Goal: Check status: Check status

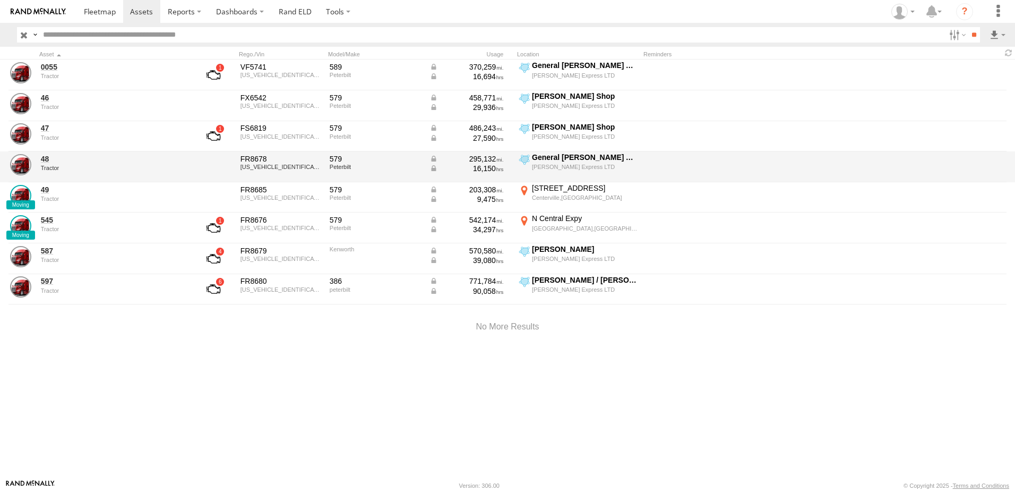
click at [42, 167] on div "Tractor" at bounding box center [113, 168] width 145 height 6
click at [45, 161] on link "48" at bounding box center [113, 159] width 145 height 10
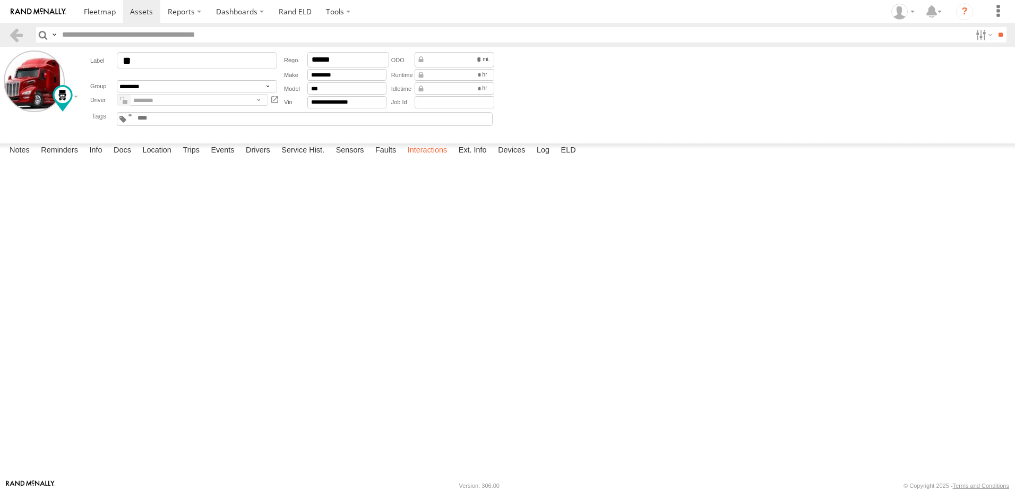
click at [419, 158] on label "Interactions" at bounding box center [427, 150] width 50 height 15
click at [224, 158] on label "Events" at bounding box center [222, 150] width 34 height 15
click at [16, 35] on link at bounding box center [15, 34] width 15 height 15
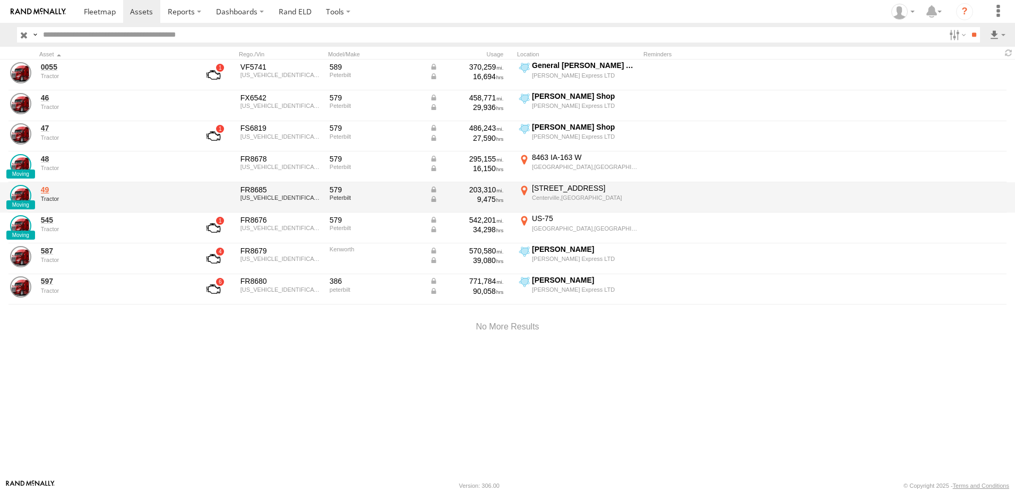
click at [46, 191] on link "49" at bounding box center [113, 190] width 145 height 10
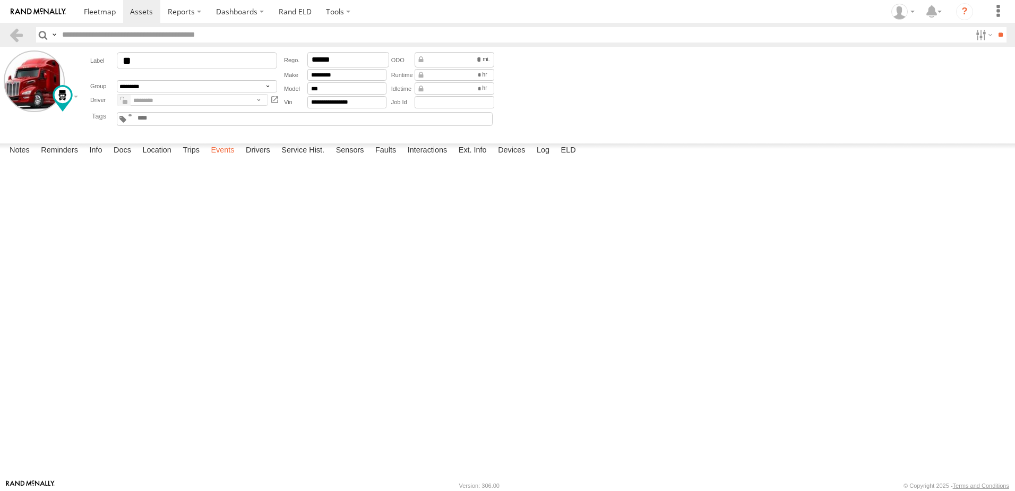
click at [224, 158] on label "Events" at bounding box center [222, 150] width 34 height 15
click at [220, 158] on label "Events" at bounding box center [222, 150] width 34 height 15
click at [18, 30] on link at bounding box center [15, 34] width 15 height 15
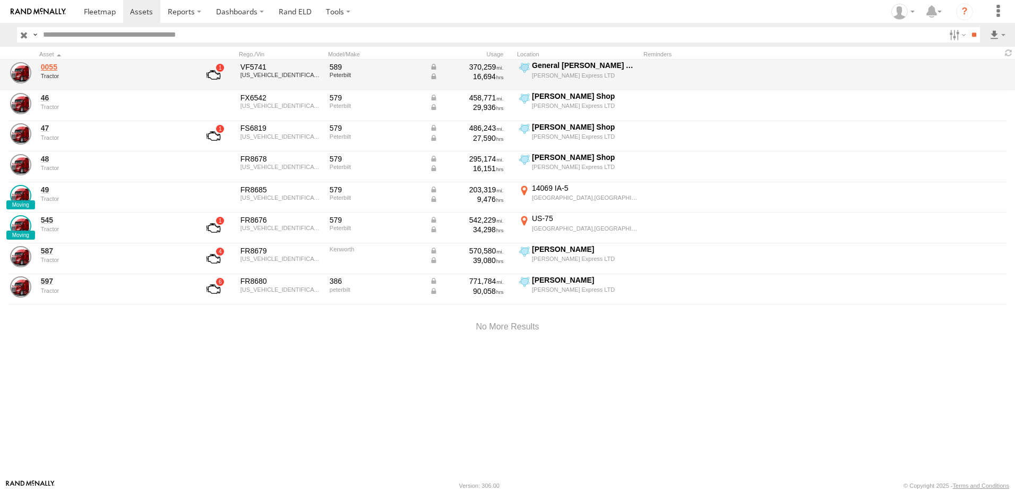
click at [46, 66] on link "0055" at bounding box center [113, 67] width 145 height 10
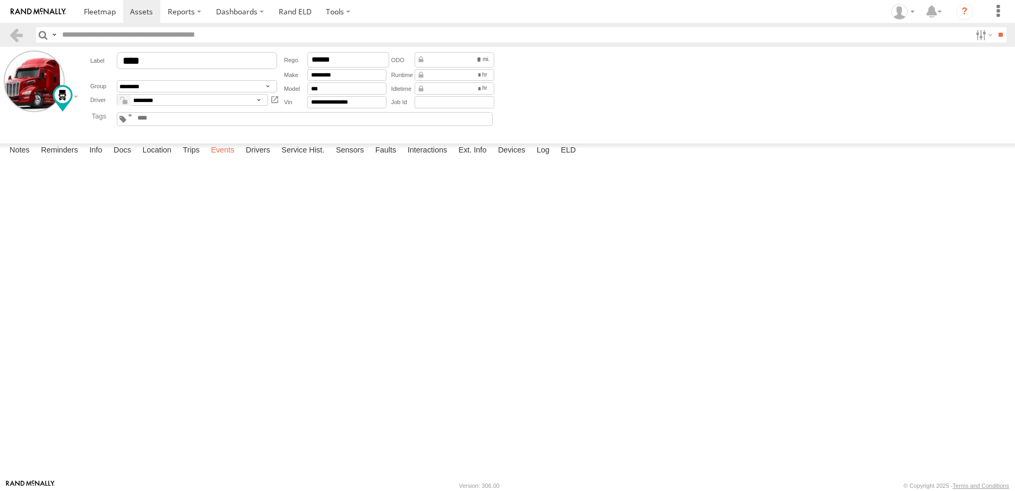
click at [224, 158] on label "Events" at bounding box center [222, 150] width 34 height 15
click at [225, 158] on label "Events" at bounding box center [222, 150] width 34 height 15
click at [425, 158] on label "Interactions" at bounding box center [427, 150] width 50 height 15
click at [221, 158] on label "Events" at bounding box center [222, 150] width 34 height 15
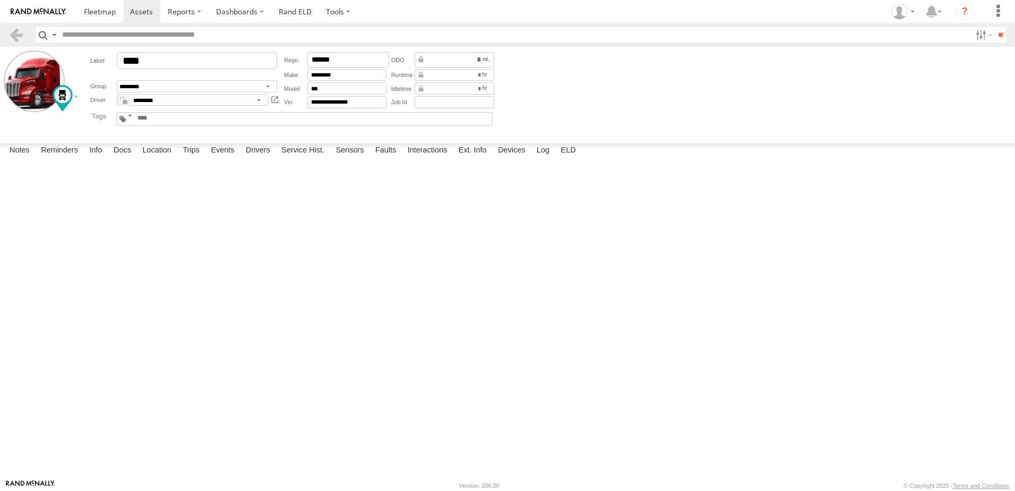
scroll to position [0, 0]
click at [12, 31] on link at bounding box center [15, 34] width 15 height 15
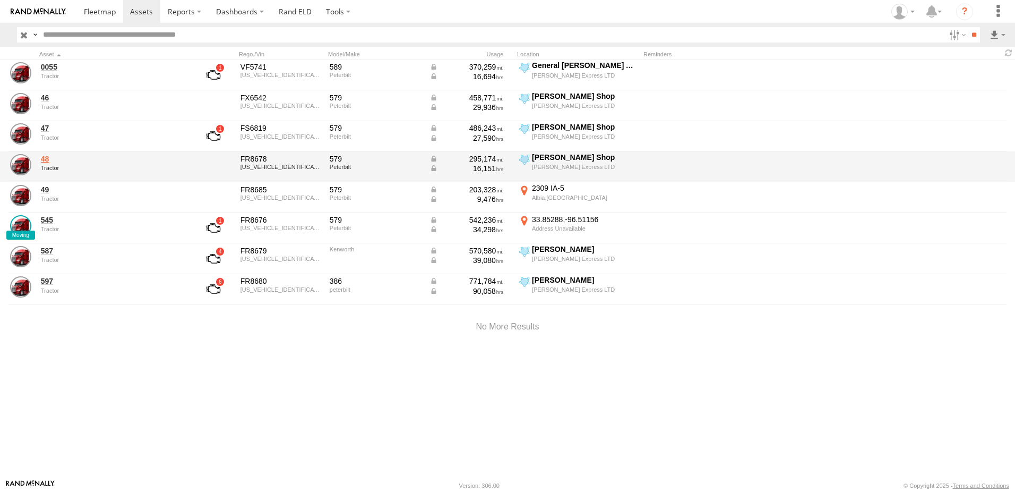
click at [45, 157] on link "48" at bounding box center [113, 159] width 145 height 10
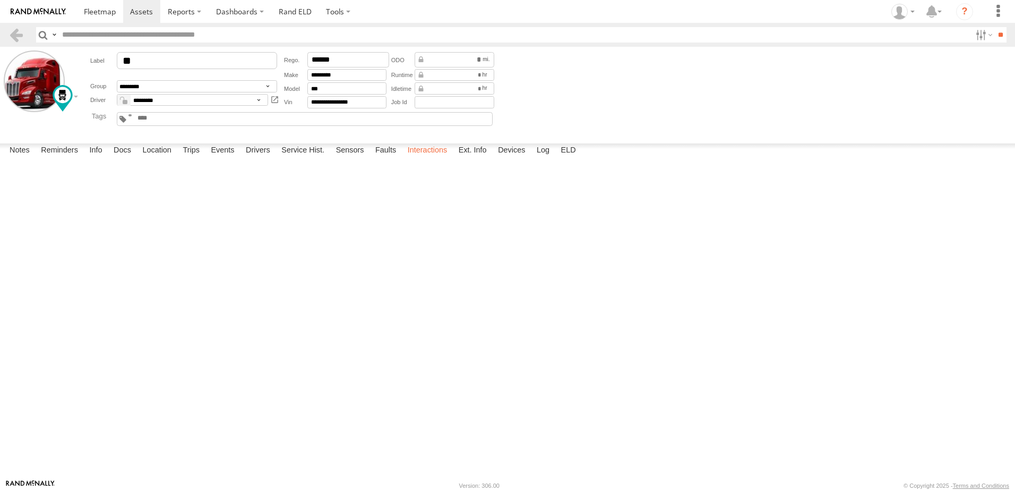
click at [428, 158] on label "Interactions" at bounding box center [427, 150] width 50 height 15
click at [12, 35] on link at bounding box center [15, 34] width 15 height 15
